Goal: Information Seeking & Learning: Find specific fact

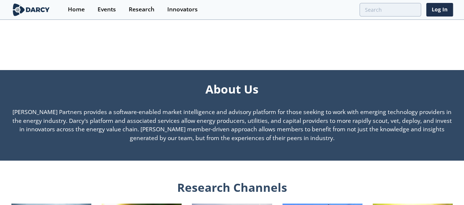
scroll to position [514, 0]
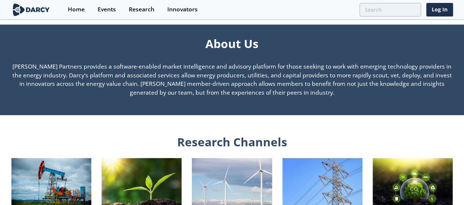
drag, startPoint x: 15, startPoint y: 69, endPoint x: 276, endPoint y: 95, distance: 262.3
click at [287, 97] on p "[PERSON_NAME] Partners provides a software-enabled market intelligence and advi…" at bounding box center [232, 79] width 442 height 35
copy p "[PERSON_NAME] Partners provides a software-enabled market intelligence and advi…"
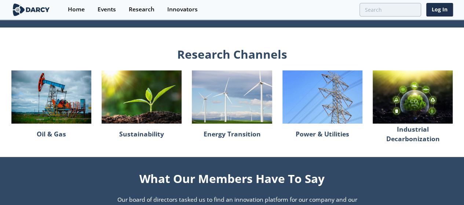
scroll to position [624, 0]
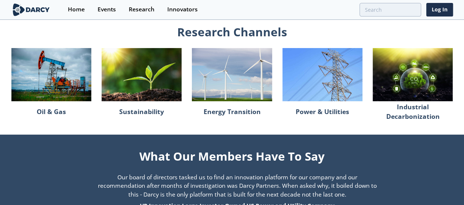
click at [236, 81] on img at bounding box center [232, 75] width 80 height 54
click at [68, 130] on div "Research Channels Oil & Gas Sustainability Energy Transition Power & Utilities …" at bounding box center [232, 67] width 442 height 125
click at [222, 117] on p "Energy Transition" at bounding box center [231, 111] width 57 height 15
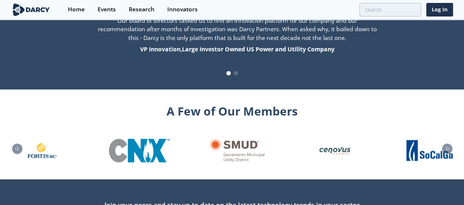
scroll to position [774, 0]
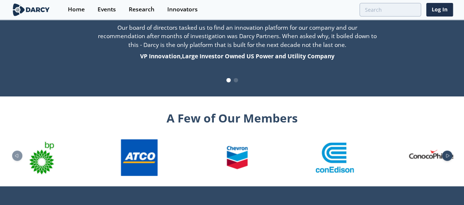
click at [452, 158] on icon "Next slide" at bounding box center [448, 156] width 9 height 4
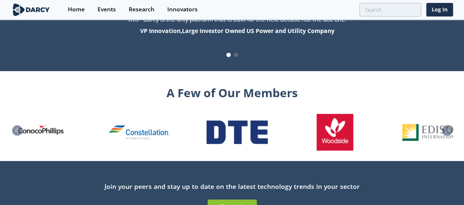
scroll to position [810, 0]
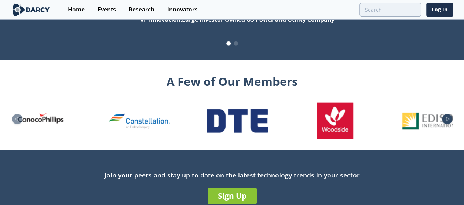
click at [452, 122] on icon "Next slide" at bounding box center [448, 119] width 9 height 4
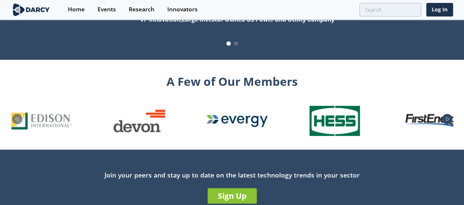
click at [452, 122] on icon "Next slide" at bounding box center [448, 119] width 9 height 4
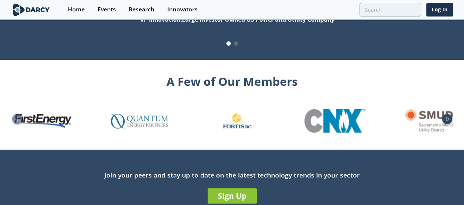
click at [452, 122] on icon "Next slide" at bounding box center [448, 119] width 9 height 4
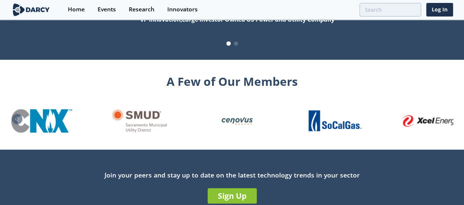
click at [456, 123] on img "26 / 26" at bounding box center [432, 121] width 61 height 12
click at [102, 8] on div "Events" at bounding box center [107, 10] width 18 height 6
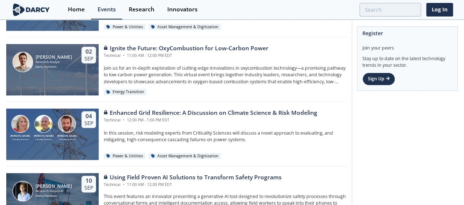
scroll to position [184, 0]
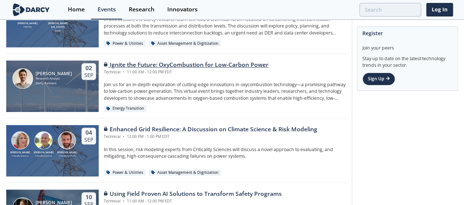
click at [122, 62] on div "Ignite the Future: OxyCombustion for Low-Carbon Power" at bounding box center [186, 65] width 165 height 9
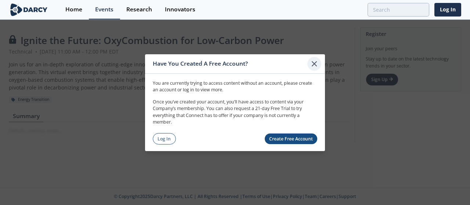
click at [314, 63] on icon at bounding box center [314, 63] width 9 height 9
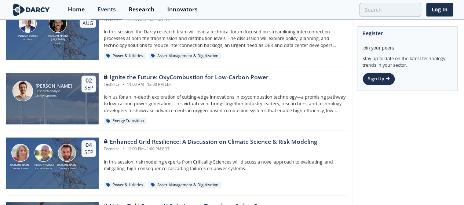
scroll to position [184, 0]
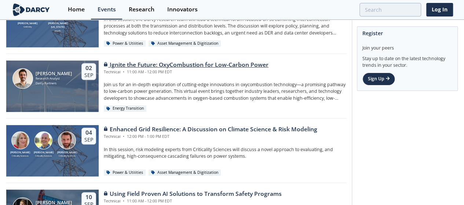
click at [182, 62] on div "Ignite the Future: OxyCombustion for Low-Carbon Power" at bounding box center [186, 65] width 165 height 9
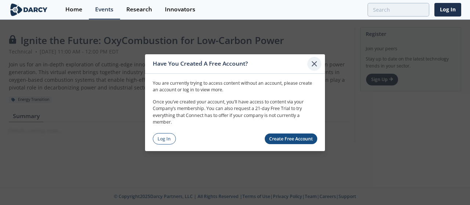
click at [313, 64] on icon at bounding box center [314, 63] width 4 height 4
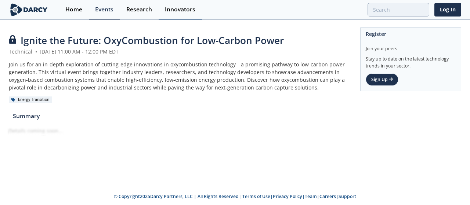
click at [182, 9] on div "Innovators" at bounding box center [180, 10] width 30 height 6
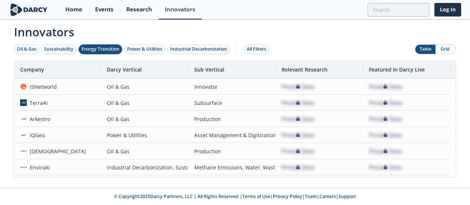
click at [93, 48] on div "Energy Transition" at bounding box center [101, 49] width 38 height 7
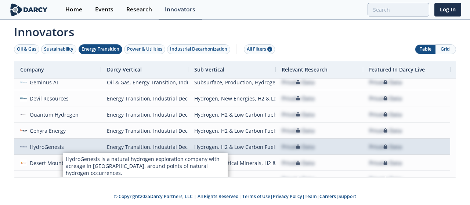
scroll to position [11, 0]
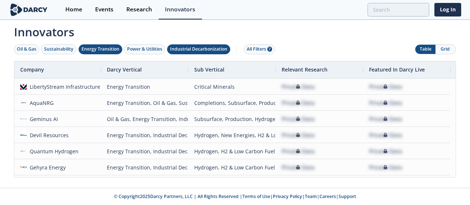
click at [185, 46] on div "Industrial Decarbonization" at bounding box center [198, 49] width 57 height 7
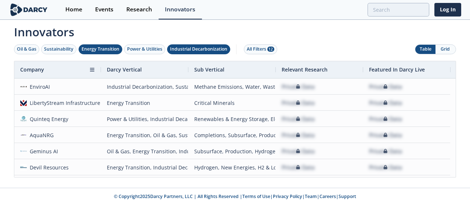
click at [45, 68] on div "Company" at bounding box center [54, 69] width 69 height 17
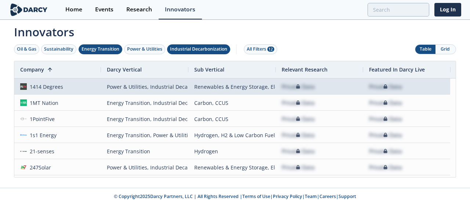
scroll to position [108, 0]
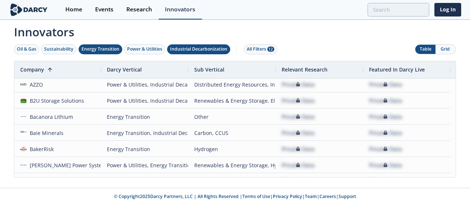
click at [173, 11] on div "Innovators" at bounding box center [180, 10] width 30 height 6
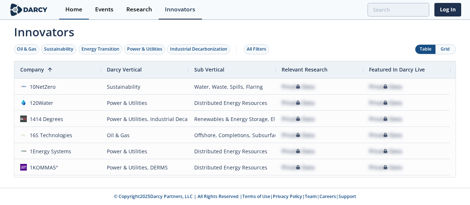
click at [75, 11] on div "Home" at bounding box center [73, 10] width 17 height 6
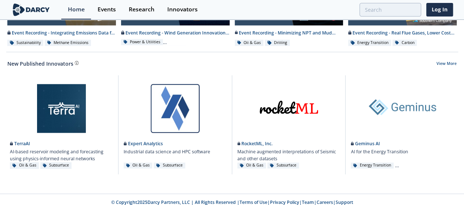
scroll to position [452, 0]
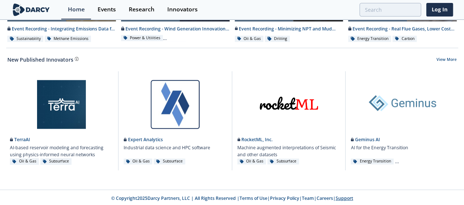
click at [350, 196] on link "Support" at bounding box center [345, 198] width 18 height 6
click at [325, 198] on link "Careers" at bounding box center [325, 198] width 17 height 6
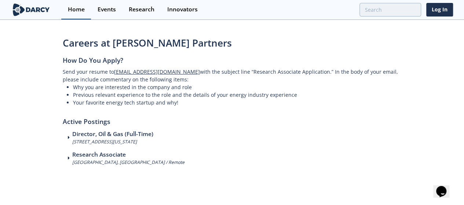
click at [72, 7] on div "Home" at bounding box center [76, 10] width 17 height 6
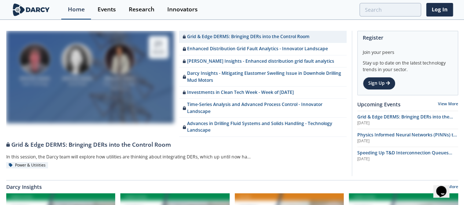
click at [71, 10] on div "Home" at bounding box center [76, 10] width 17 height 6
click at [178, 9] on div "Innovators" at bounding box center [182, 10] width 30 height 6
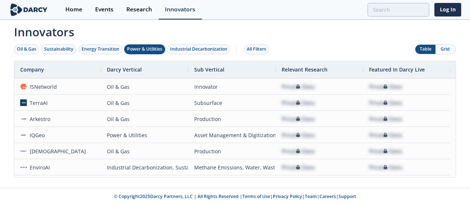
click at [138, 50] on div "Power & Utilities" at bounding box center [144, 49] width 35 height 7
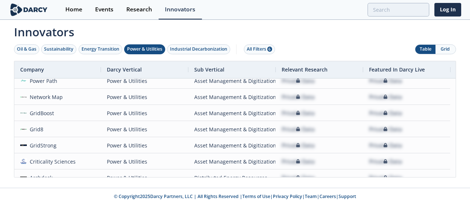
scroll to position [321, 0]
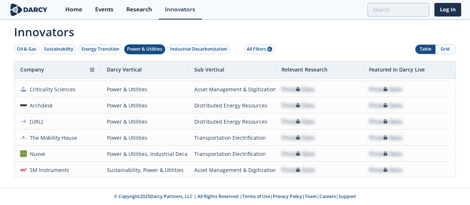
click at [68, 66] on div "Company" at bounding box center [54, 69] width 69 height 17
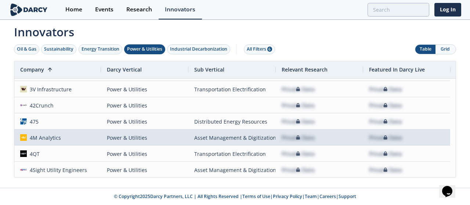
scroll to position [0, 0]
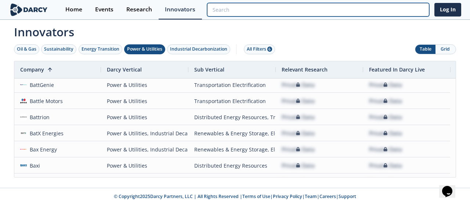
click at [375, 11] on input "search" at bounding box center [318, 10] width 222 height 14
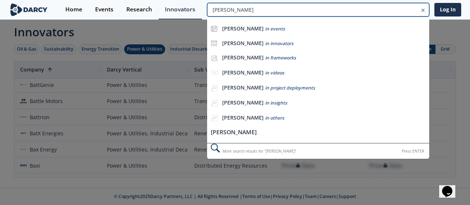
type input "babcock"
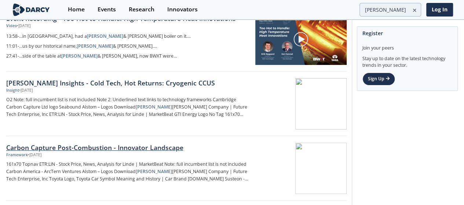
click at [289, 149] on div at bounding box center [300, 168] width 93 height 51
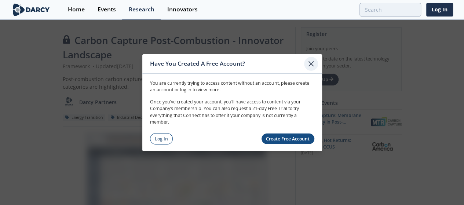
click at [312, 64] on icon at bounding box center [311, 63] width 4 height 4
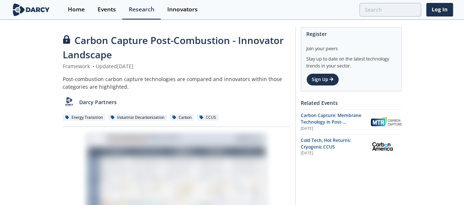
type input "babcock"
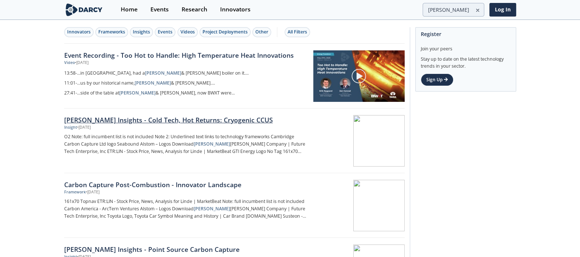
click at [203, 142] on strong "Babcock" at bounding box center [212, 144] width 36 height 6
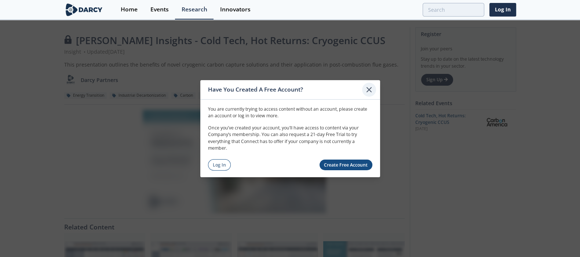
click at [366, 88] on icon at bounding box center [369, 89] width 9 height 9
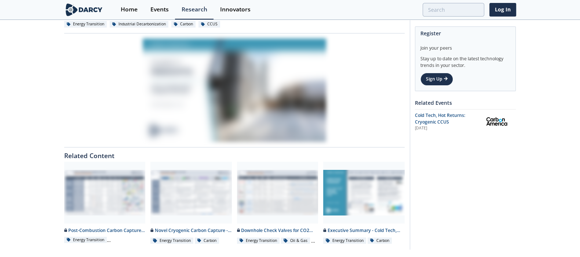
scroll to position [91, 0]
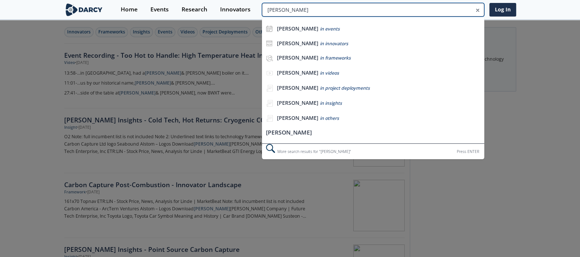
click at [453, 8] on input "babcock" at bounding box center [373, 10] width 222 height 14
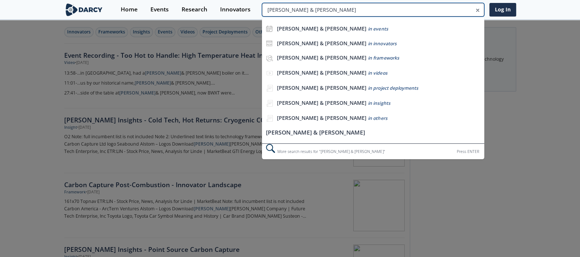
type input "babcock & Wilcox"
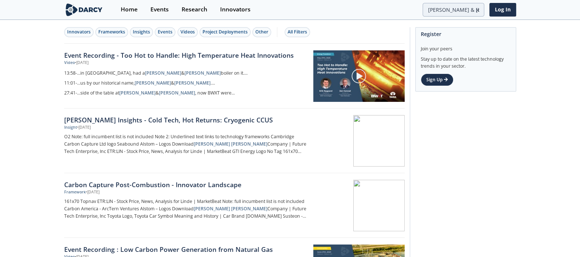
click at [185, 74] on strong "Wilcox" at bounding box center [203, 73] width 36 height 6
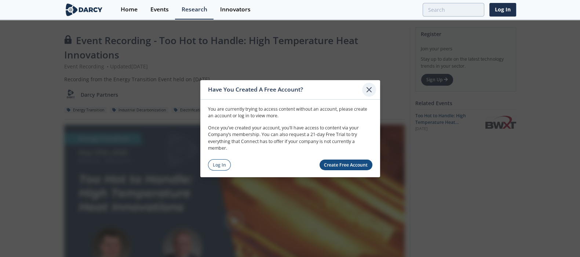
click at [369, 85] on icon at bounding box center [369, 89] width 9 height 9
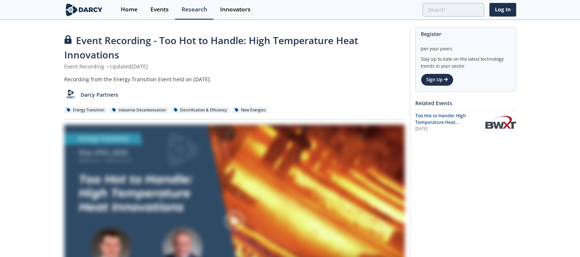
type input "babcock & Wilcox"
